Goal: Task Accomplishment & Management: Complete application form

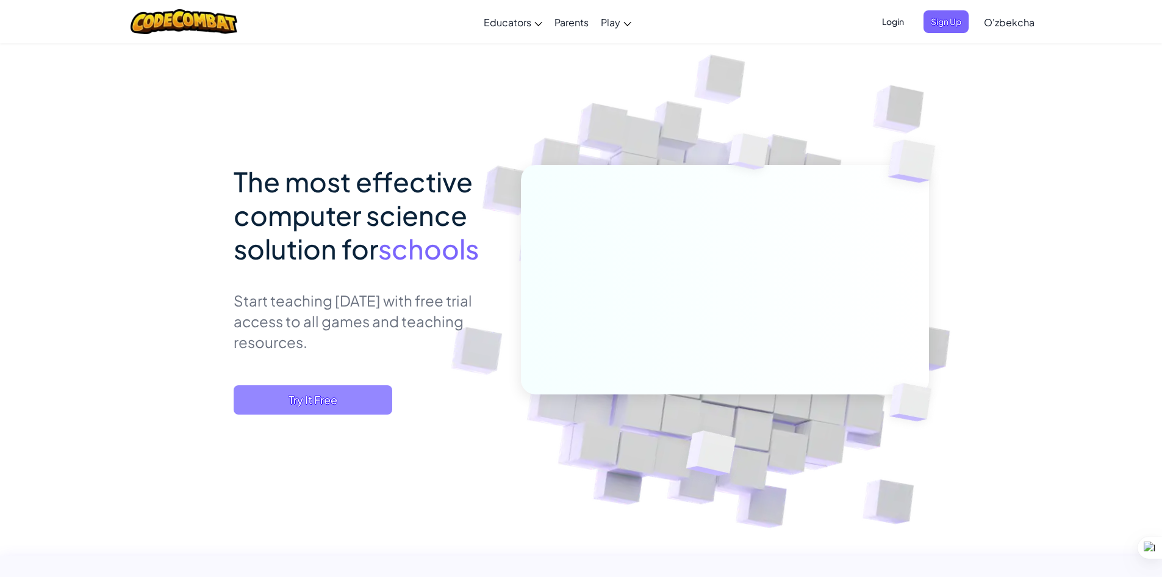
click at [353, 402] on span "Try It Free" at bounding box center [313, 399] width 159 height 29
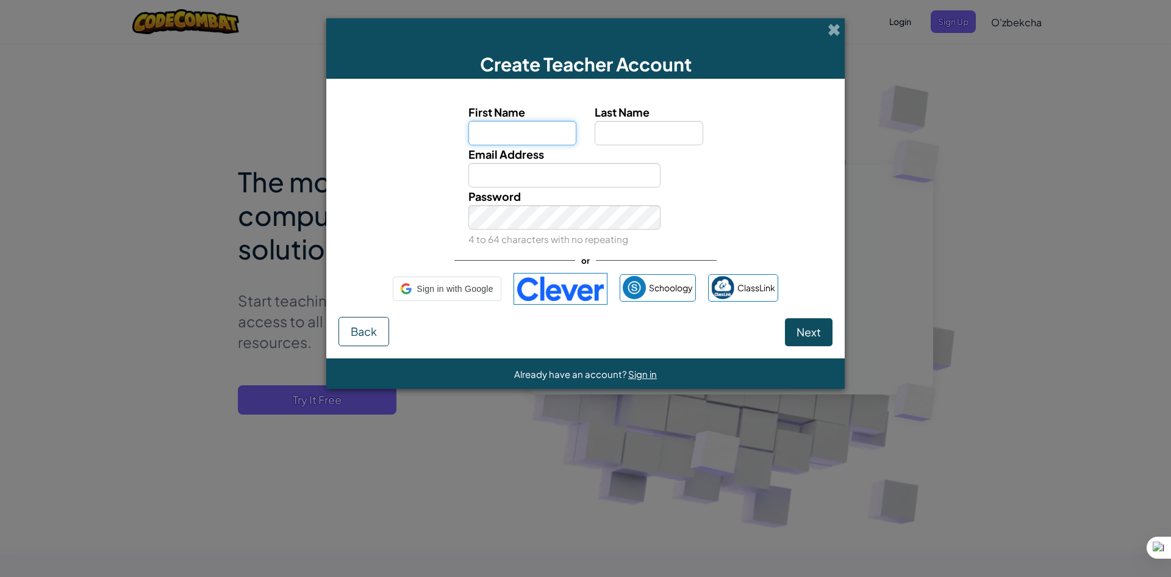
click at [511, 129] on input "First Name" at bounding box center [523, 133] width 109 height 24
type input "[PERSON_NAME]"
click at [630, 132] on input "Last Name" at bounding box center [649, 133] width 109 height 24
type input "Arabboyev"
click at [567, 187] on div "Password 4 to 64 characters with no repeating" at bounding box center [564, 217] width 211 height 60
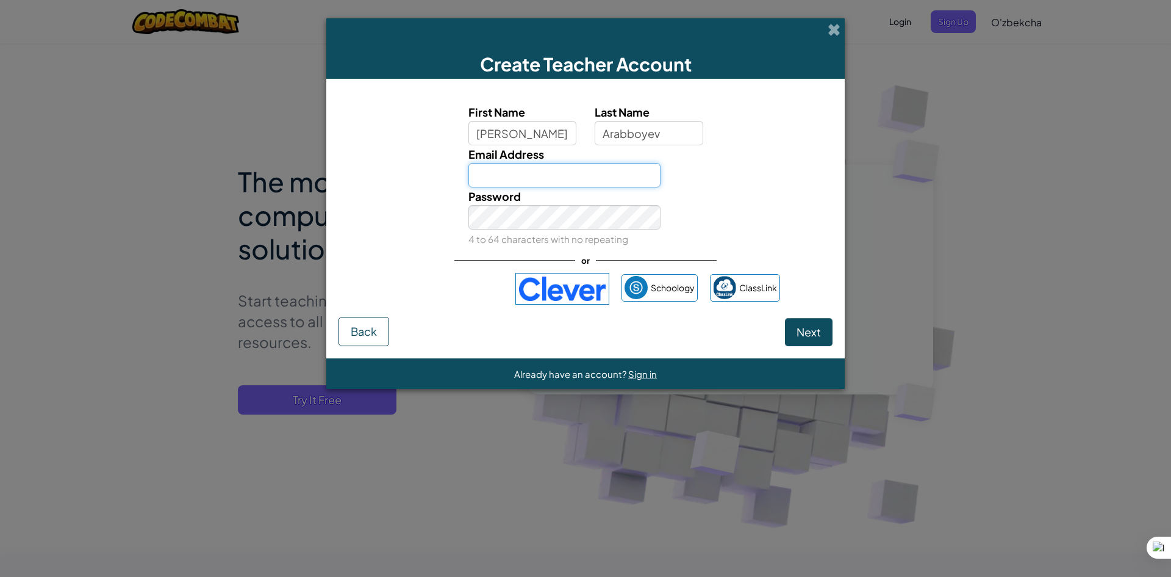
click at [557, 173] on input "Email Address" at bounding box center [565, 175] width 193 height 24
type input "[EMAIL_ADDRESS][DOMAIN_NAME]"
click at [711, 193] on div "Password 4 to 64 characters with no repeating" at bounding box center [586, 217] width 506 height 60
click at [815, 327] on span "Next" at bounding box center [809, 332] width 24 height 14
click at [571, 237] on small "4 to 64 characters with no repeating" at bounding box center [549, 239] width 160 height 12
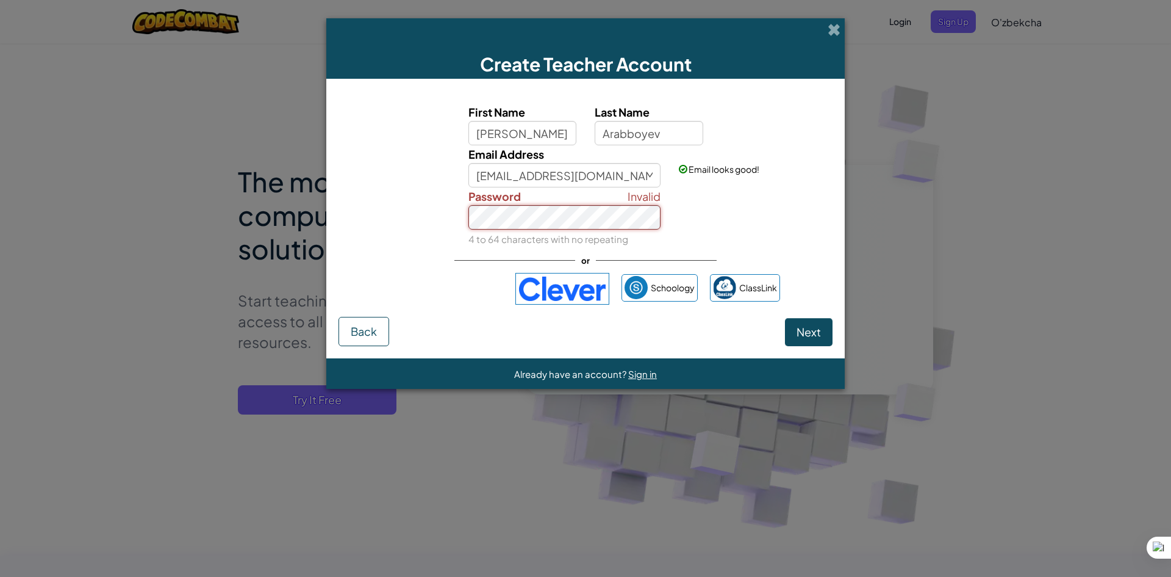
type textarea "az337333"
click at [444, 239] on div "Invalid Password 4 to 64 characters with no repeating" at bounding box center [586, 217] width 506 height 60
click at [464, 209] on div "Invalid Password 4 to 64 characters with no repeating" at bounding box center [564, 217] width 211 height 60
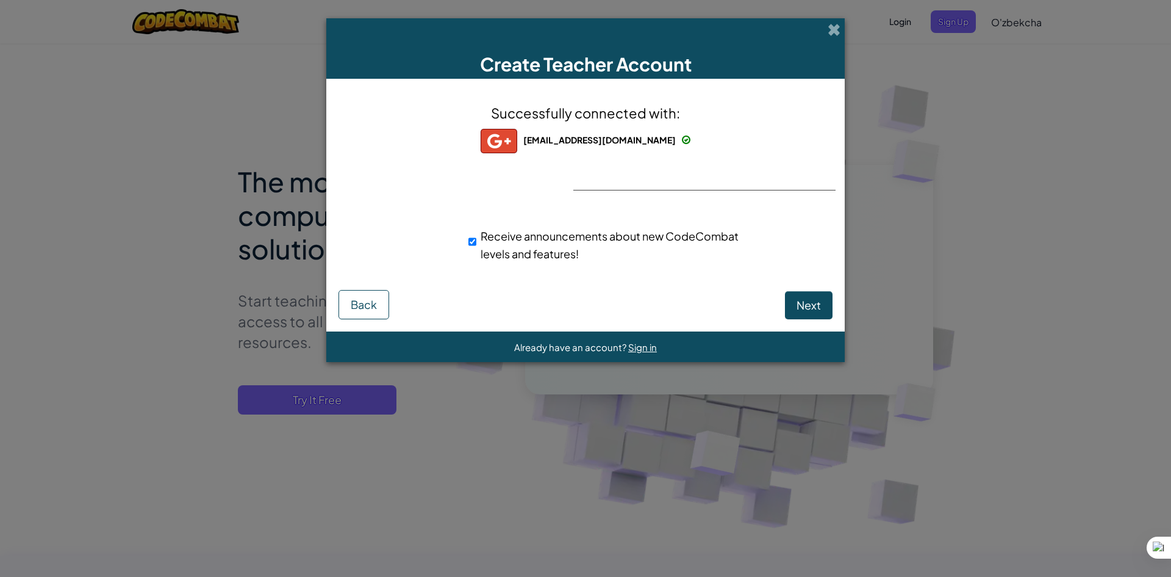
click at [813, 284] on div "Successfully connected with: [EMAIL_ADDRESS][DOMAIN_NAME] [EMAIL_ADDRESS][DOMAI…" at bounding box center [586, 190] width 488 height 199
click at [816, 306] on span "Next" at bounding box center [809, 305] width 24 height 14
select select "[GEOGRAPHIC_DATA]"
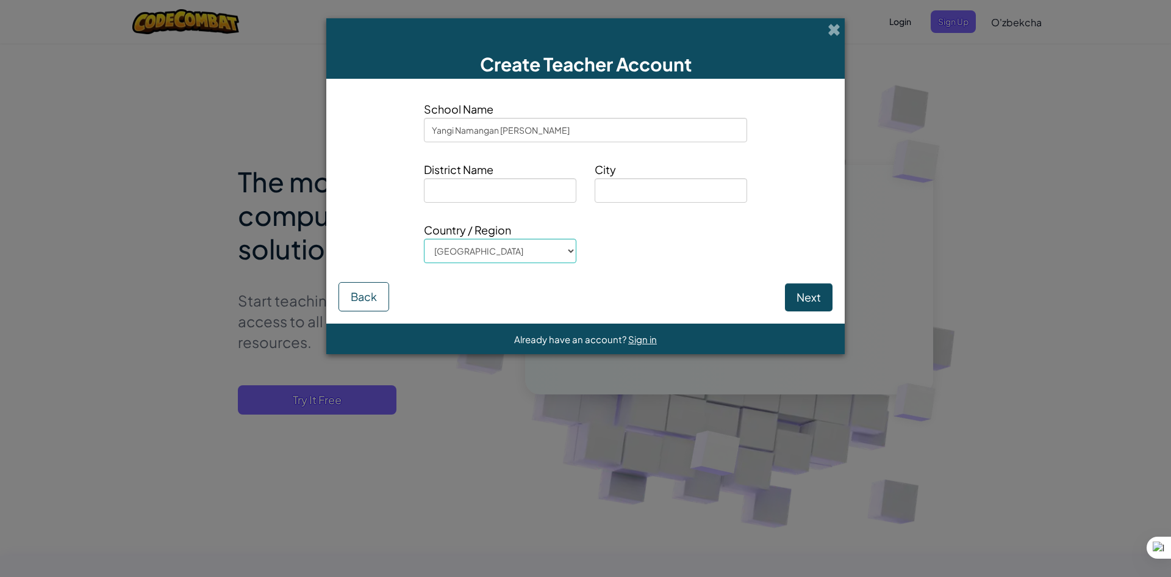
type input "Yangi Namangan [PERSON_NAME]"
click at [447, 193] on input at bounding box center [500, 190] width 153 height 24
click at [606, 183] on input at bounding box center [671, 190] width 153 height 24
type input "Namangan"
drag, startPoint x: 509, startPoint y: 170, endPoint x: 408, endPoint y: 167, distance: 101.4
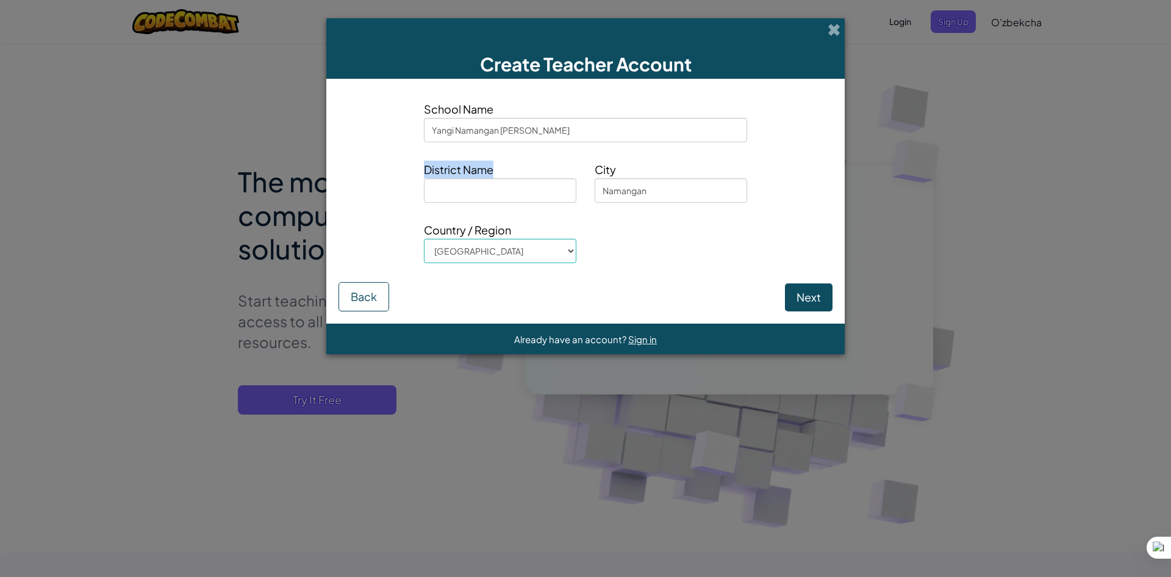
click at [408, 167] on div "District Name City [GEOGRAPHIC_DATA]" at bounding box center [585, 185] width 513 height 51
copy span "District Name"
click at [514, 195] on input at bounding box center [500, 190] width 153 height 24
type input "Yangi Namangan"
drag, startPoint x: 517, startPoint y: 229, endPoint x: 415, endPoint y: 234, distance: 102.6
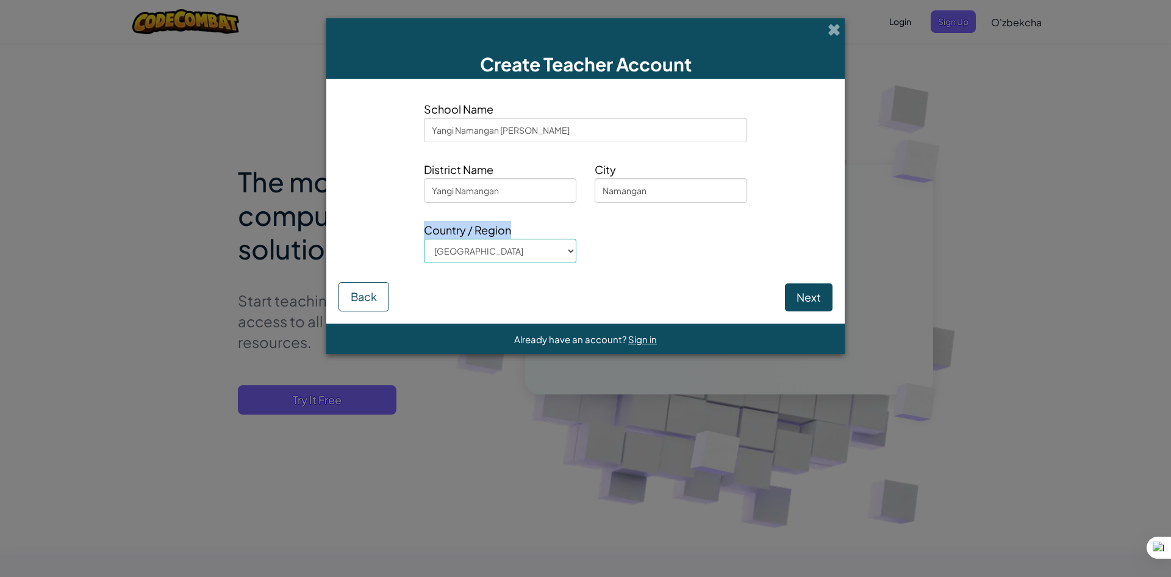
click at [415, 234] on div "Country / Region [GEOGRAPHIC_DATA] [GEOGRAPHIC_DATA] [GEOGRAPHIC_DATA] [GEOGRAP…" at bounding box center [500, 246] width 171 height 51
copy span "Country / Region"
click at [629, 268] on div "Country / Region [GEOGRAPHIC_DATA] [GEOGRAPHIC_DATA] [GEOGRAPHIC_DATA] [GEOGRAP…" at bounding box center [585, 246] width 513 height 51
click at [800, 293] on button "Next" at bounding box center [809, 297] width 48 height 28
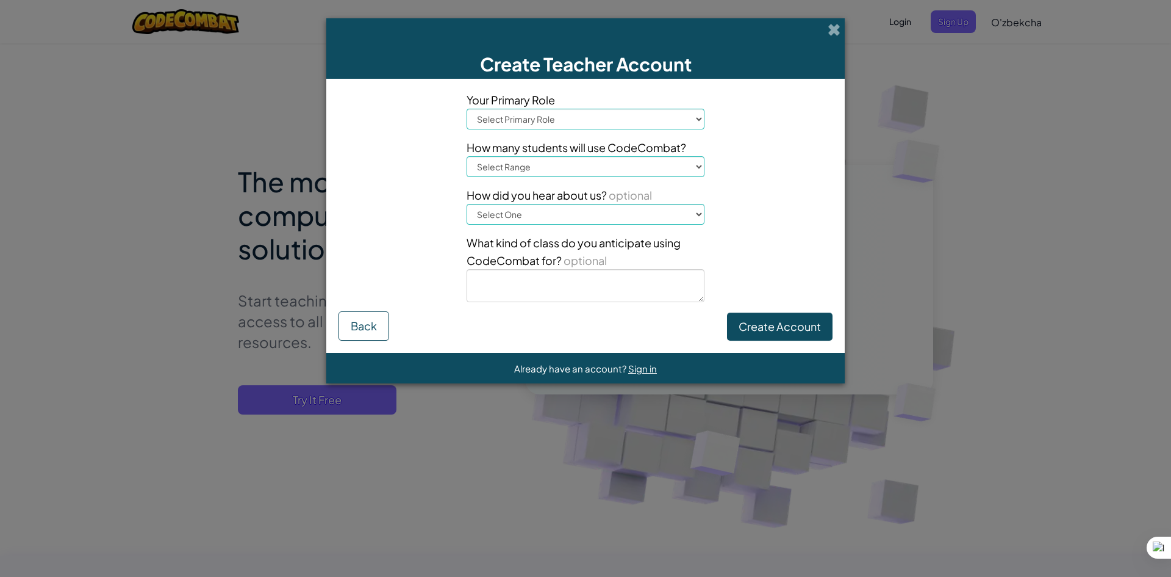
drag, startPoint x: 563, startPoint y: 98, endPoint x: 479, endPoint y: 113, distance: 85.6
click at [479, 113] on div "Your Primary Role Select Primary Role Principal Parent Technology coordinator T…" at bounding box center [586, 110] width 238 height 38
drag, startPoint x: 467, startPoint y: 98, endPoint x: 567, endPoint y: 103, distance: 100.2
click at [567, 103] on span "Your Primary Role" at bounding box center [586, 100] width 238 height 18
copy span "Your Primary Role"
